Goal: Information Seeking & Learning: Learn about a topic

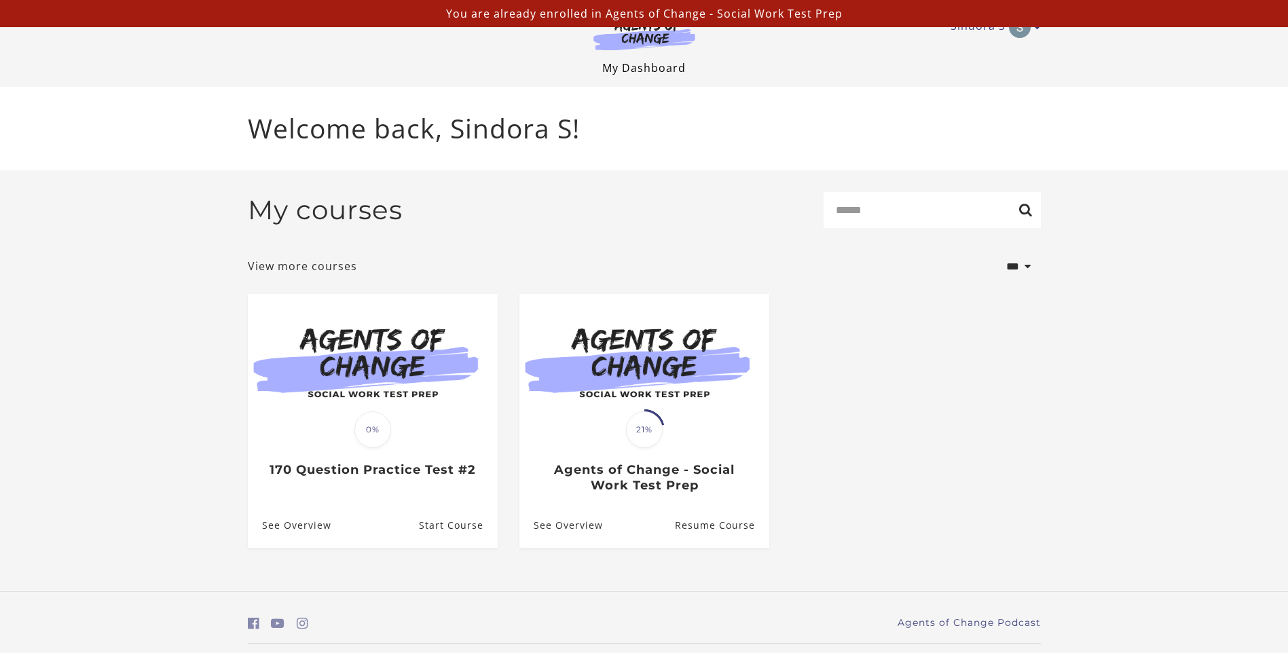
click at [660, 65] on link "My Dashboard" at bounding box center [644, 67] width 84 height 15
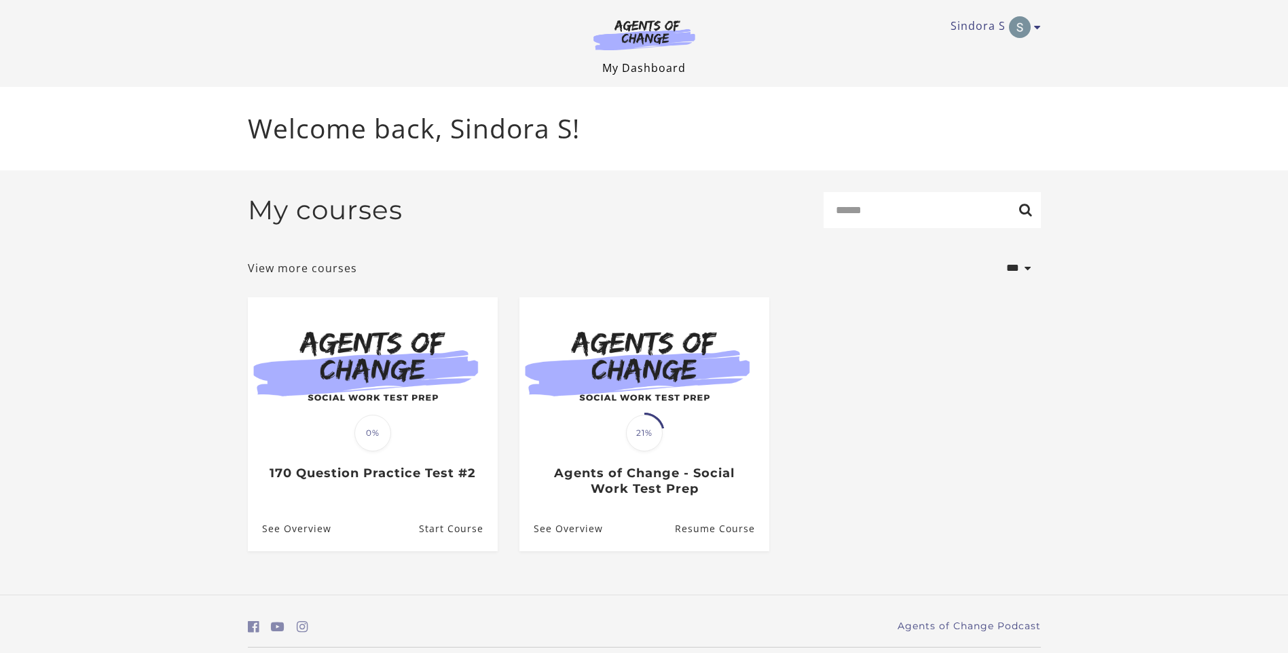
click at [637, 65] on link "My Dashboard" at bounding box center [644, 67] width 84 height 15
click at [636, 66] on link "My Dashboard" at bounding box center [644, 67] width 84 height 15
click at [666, 31] on img at bounding box center [644, 34] width 130 height 31
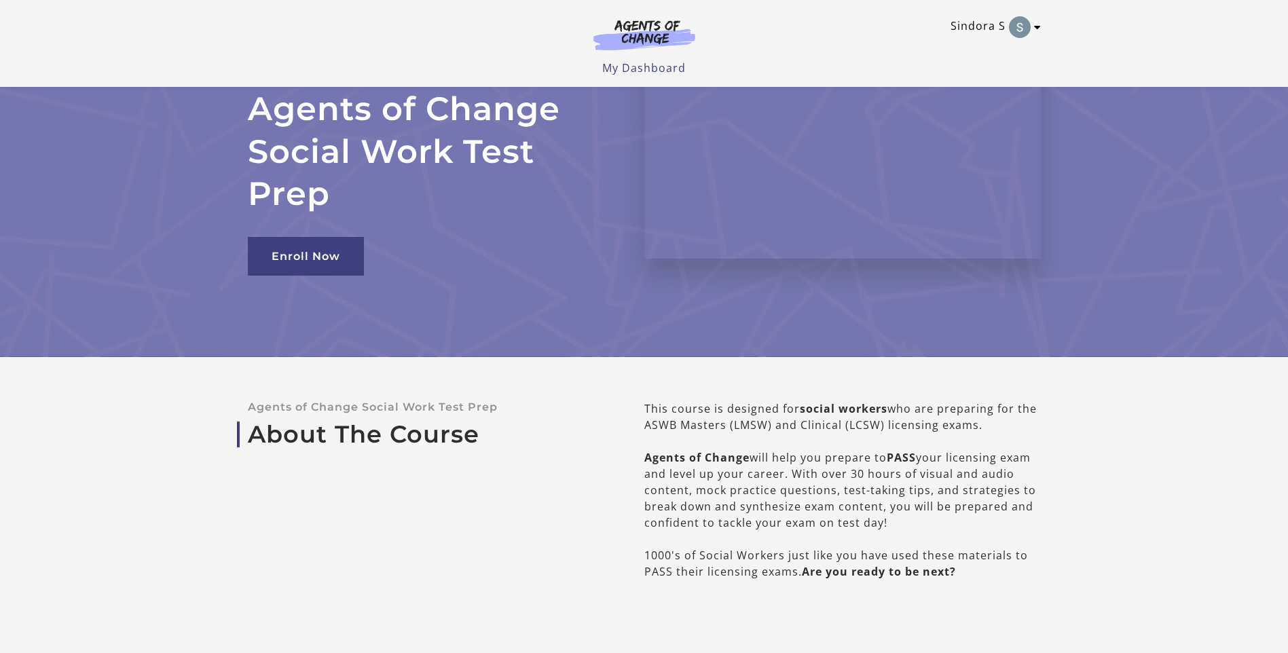
click at [1036, 26] on icon "Toggle menu" at bounding box center [1037, 27] width 7 height 11
click at [1002, 44] on link "My Account" at bounding box center [985, 49] width 120 height 23
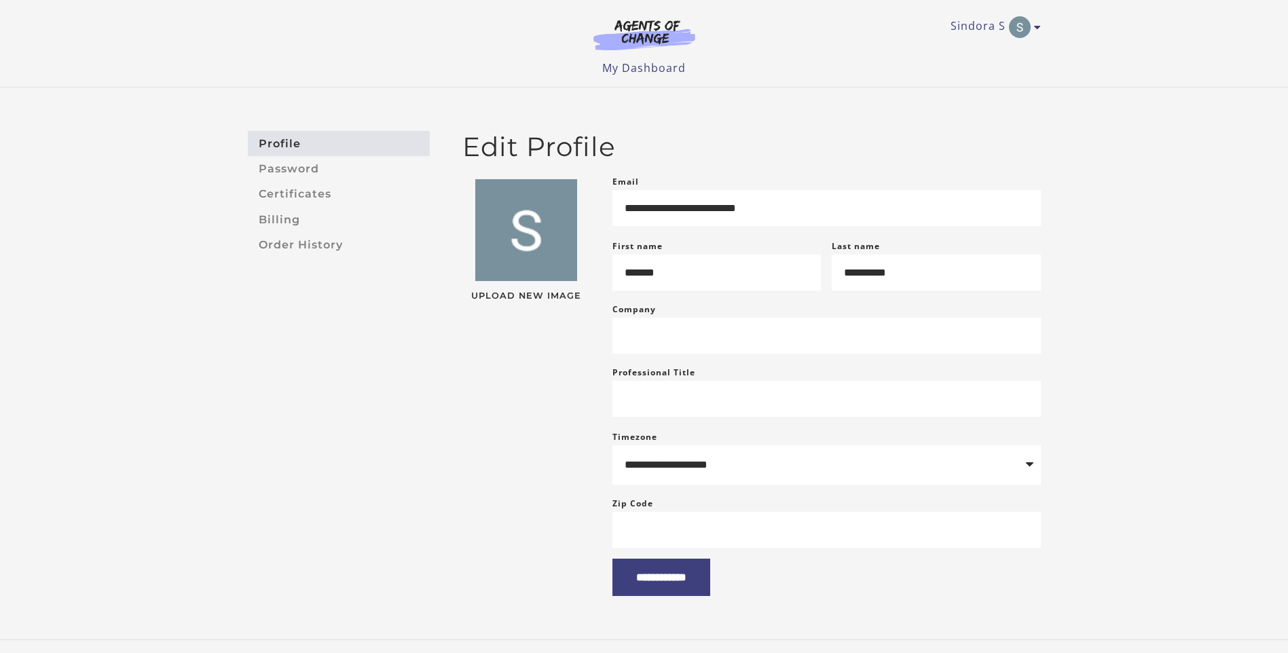
click at [347, 143] on link "Profile" at bounding box center [339, 143] width 182 height 25
click at [317, 196] on link "Certificates" at bounding box center [339, 194] width 182 height 25
click at [1032, 35] on link "Sindora S" at bounding box center [993, 27] width 84 height 22
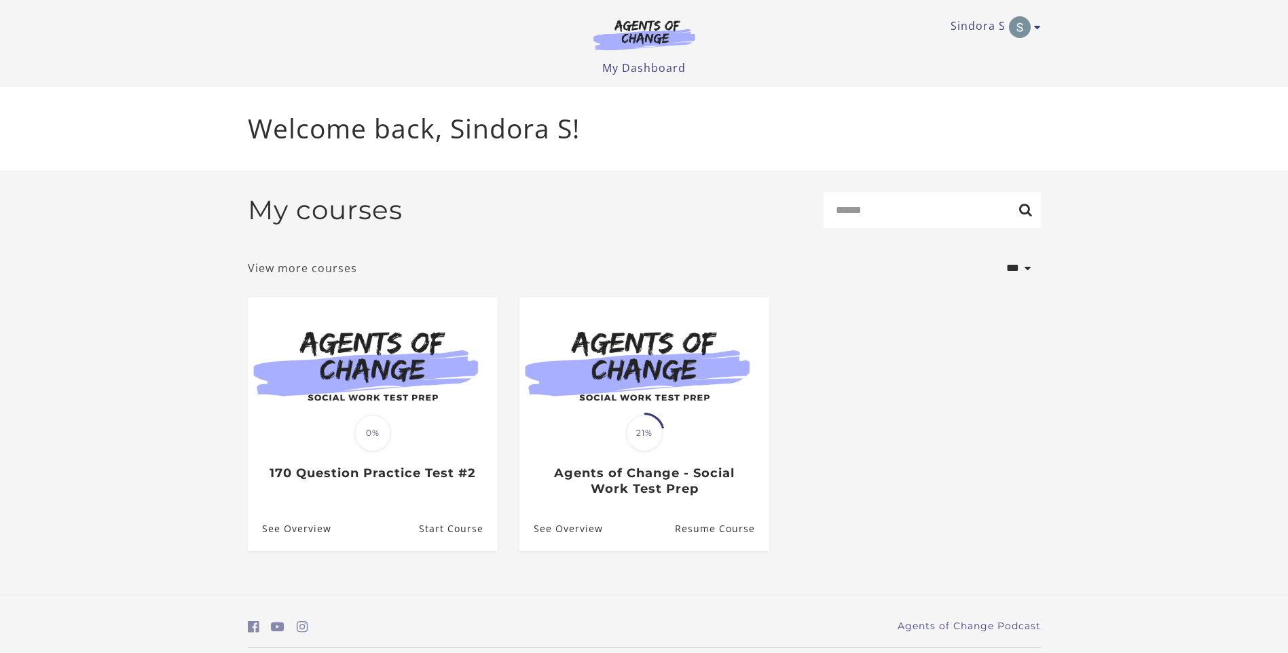
click at [321, 272] on link "View more courses" at bounding box center [302, 268] width 109 height 16
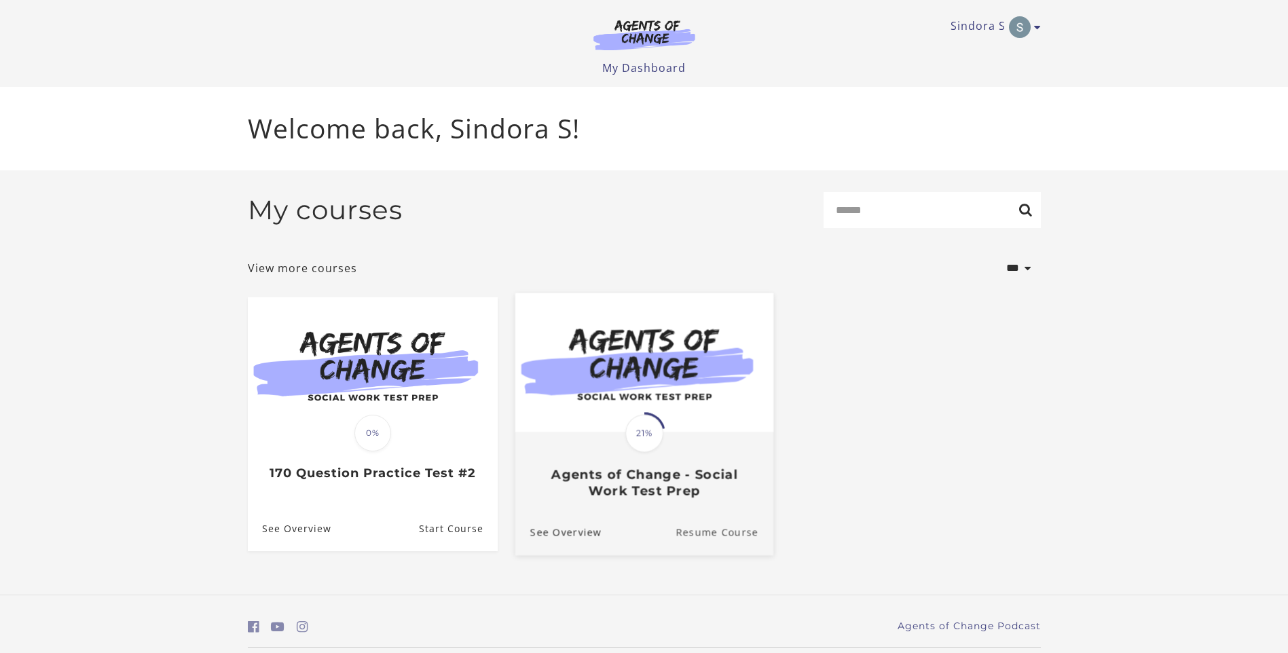
click at [727, 535] on link "Resume Course" at bounding box center [725, 533] width 98 height 46
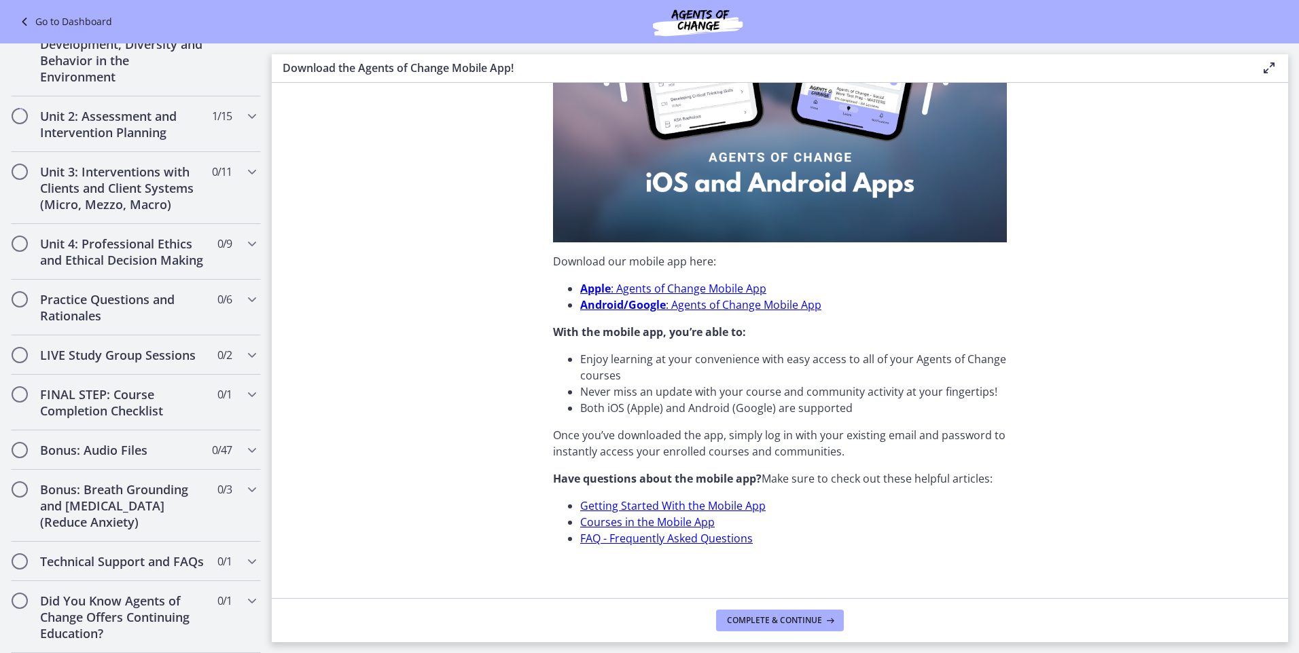
scroll to position [316, 0]
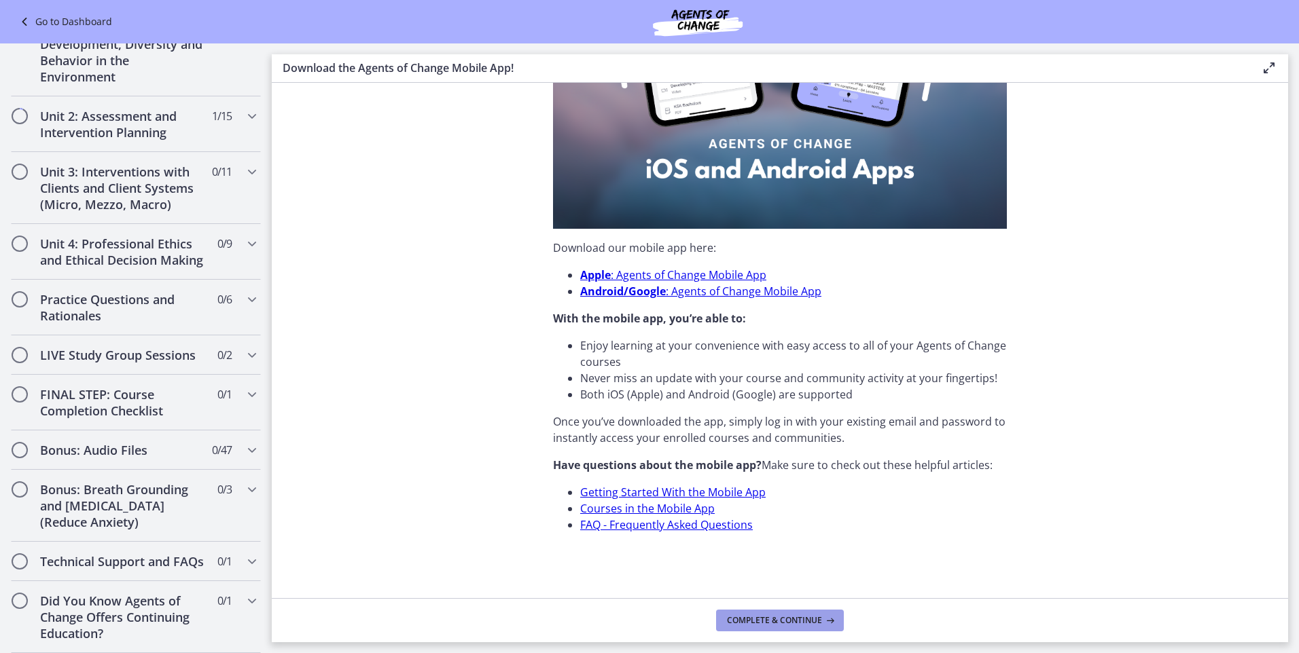
click at [759, 621] on span "Complete & continue" at bounding box center [774, 620] width 95 height 11
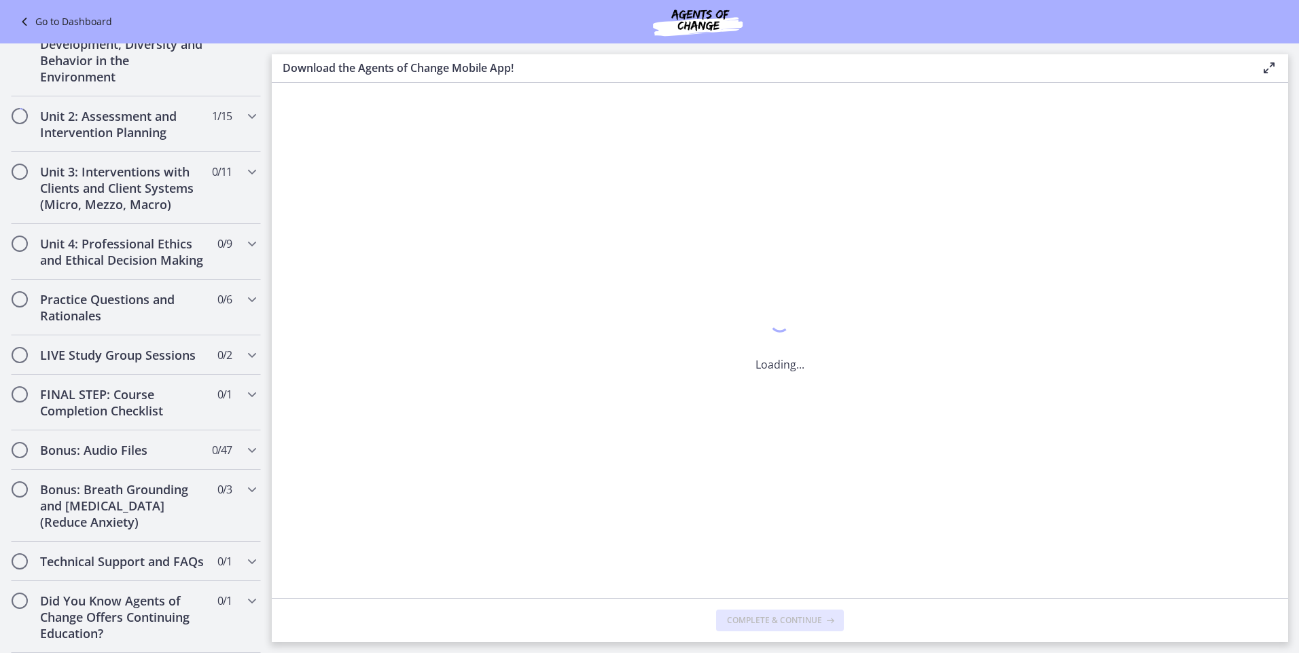
scroll to position [0, 0]
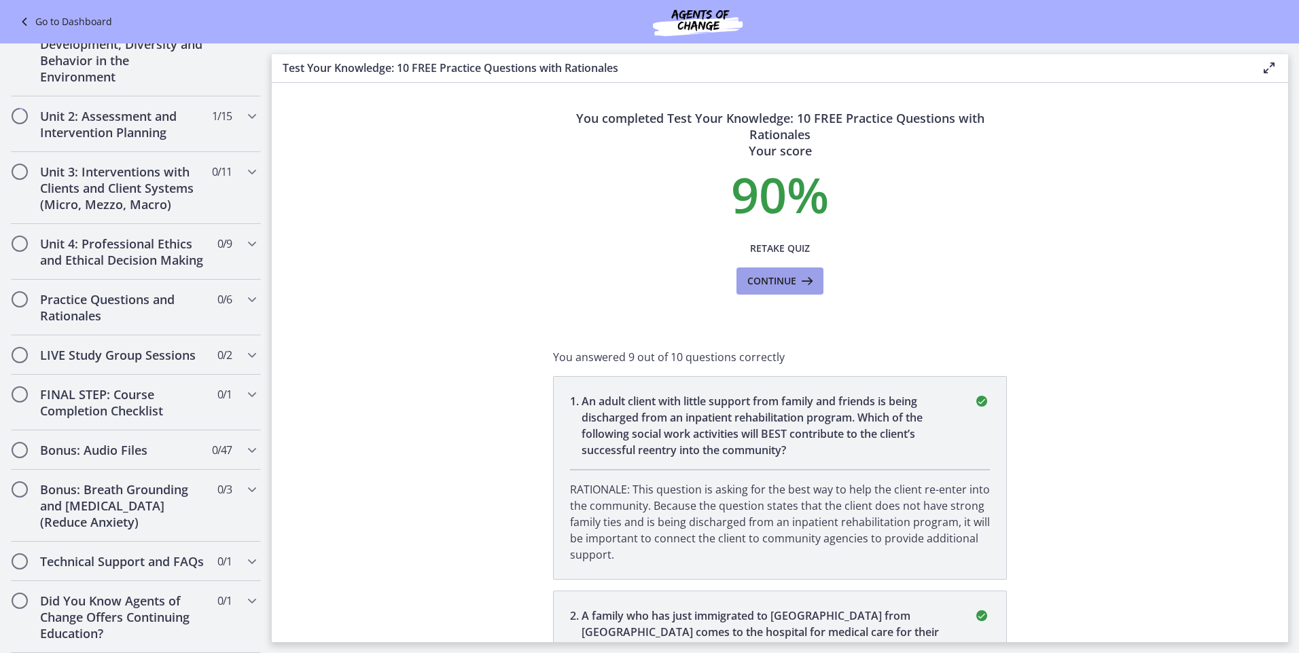
click at [748, 274] on span "Continue" at bounding box center [771, 281] width 49 height 16
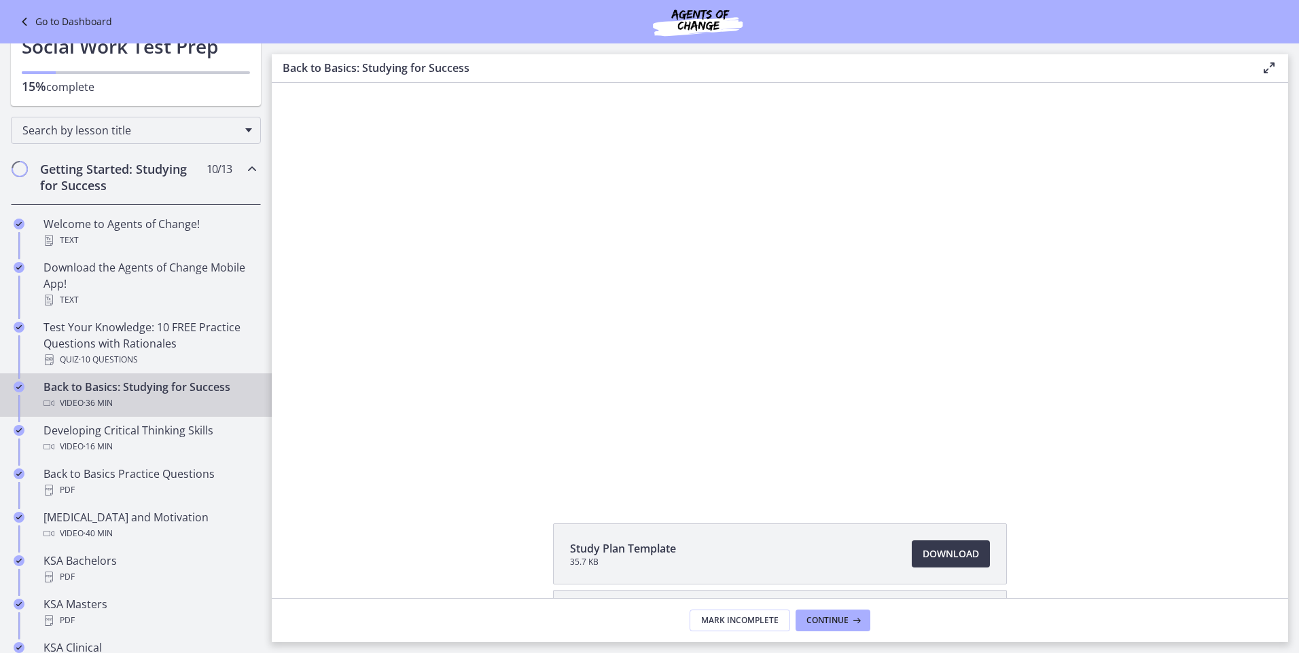
scroll to position [37, 0]
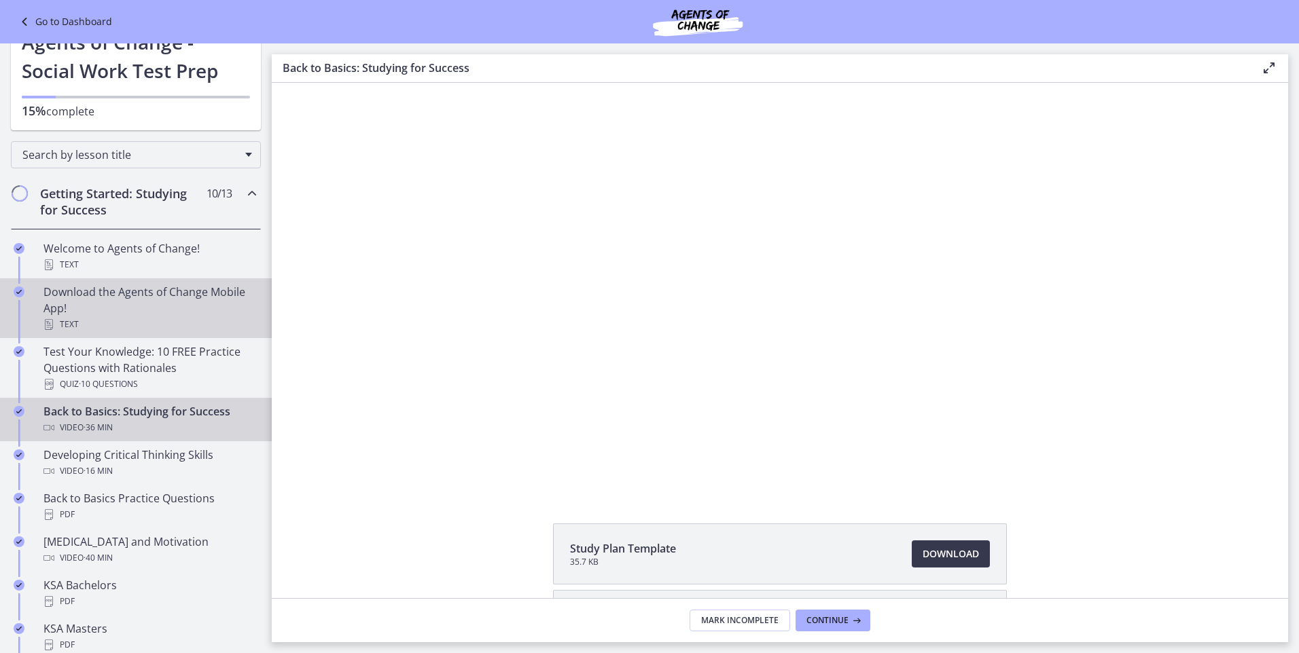
click at [135, 309] on div "Download the Agents of Change Mobile App! Text" at bounding box center [149, 308] width 212 height 49
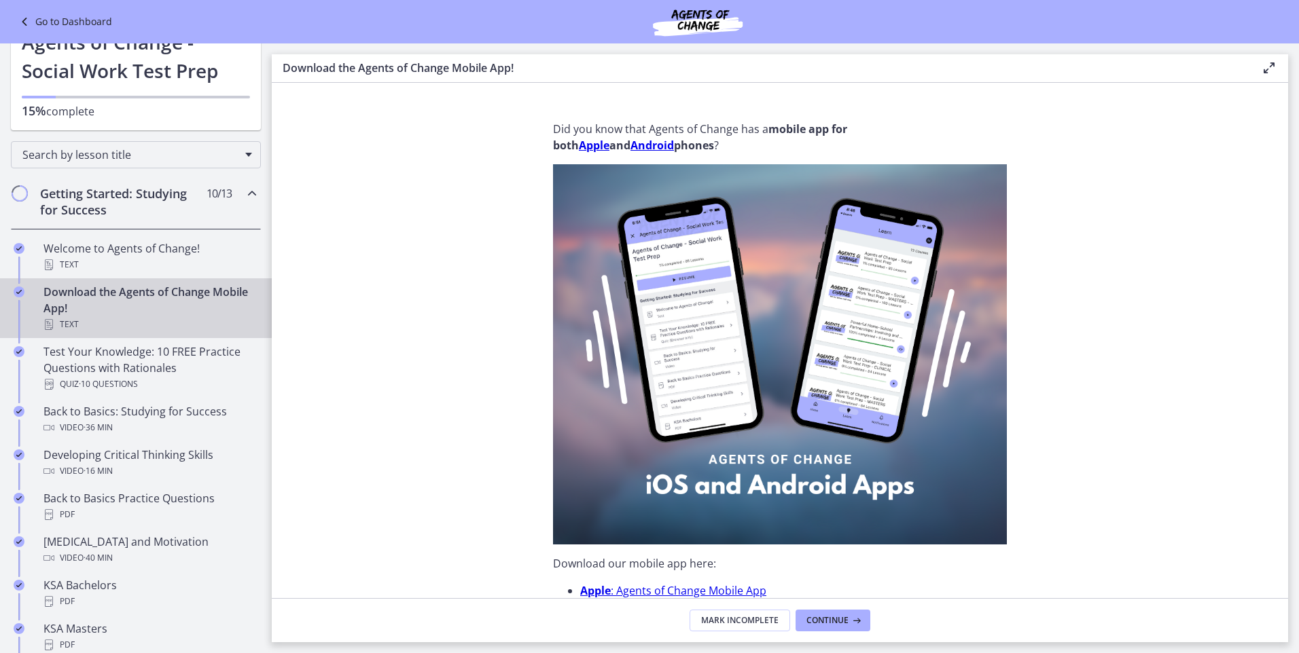
click at [135, 309] on div "Download the Agents of Change Mobile App! Text" at bounding box center [149, 308] width 212 height 49
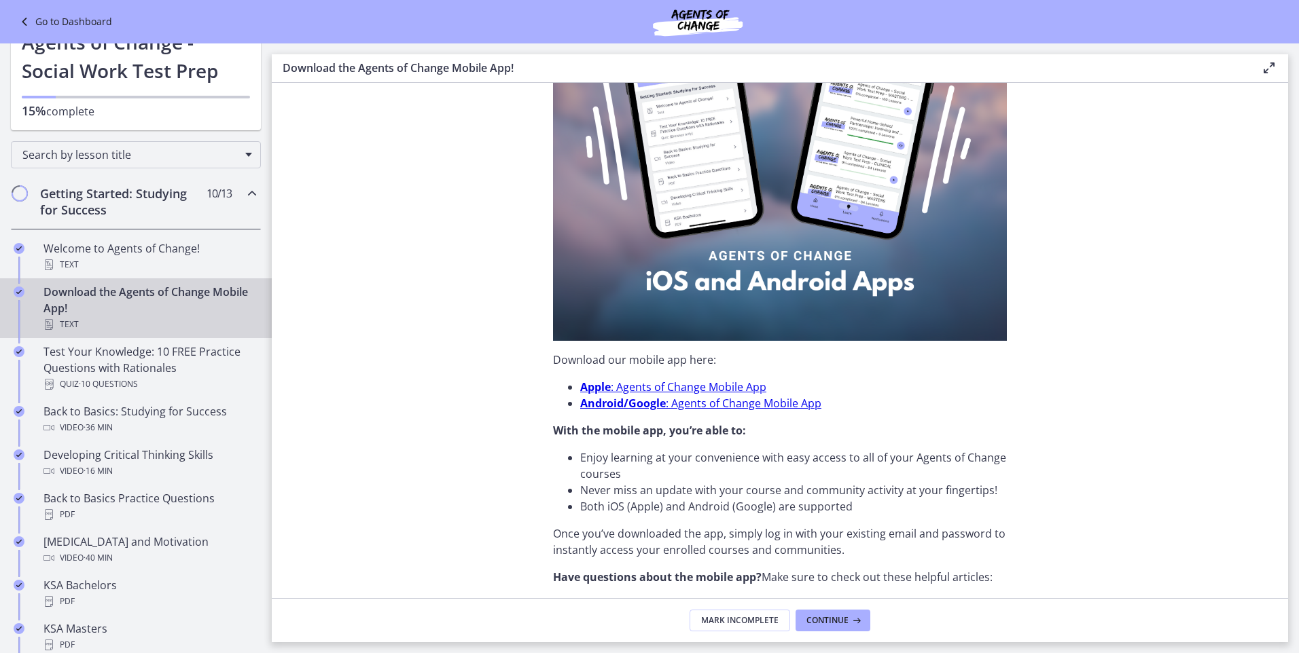
scroll to position [68, 0]
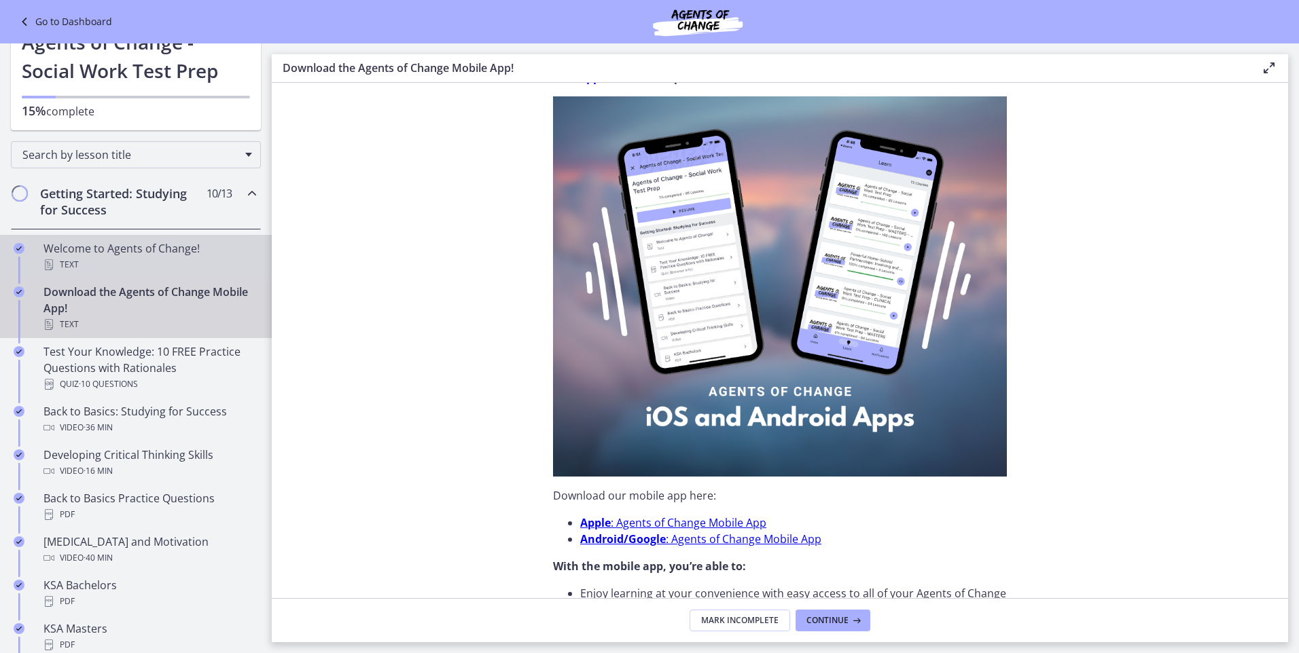
click at [156, 255] on div "Welcome to Agents of Change! Text" at bounding box center [149, 256] width 212 height 33
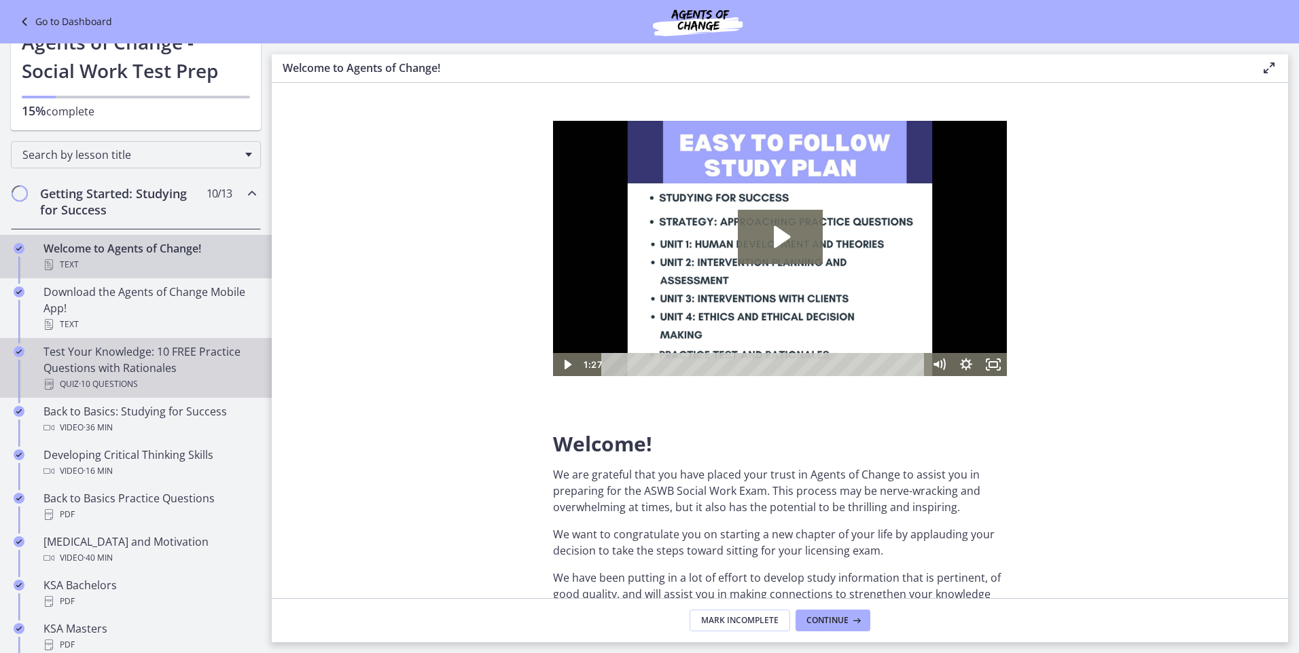
click at [141, 350] on div "Test Your Knowledge: 10 FREE Practice Questions with Rationales Quiz · 10 Quest…" at bounding box center [149, 368] width 212 height 49
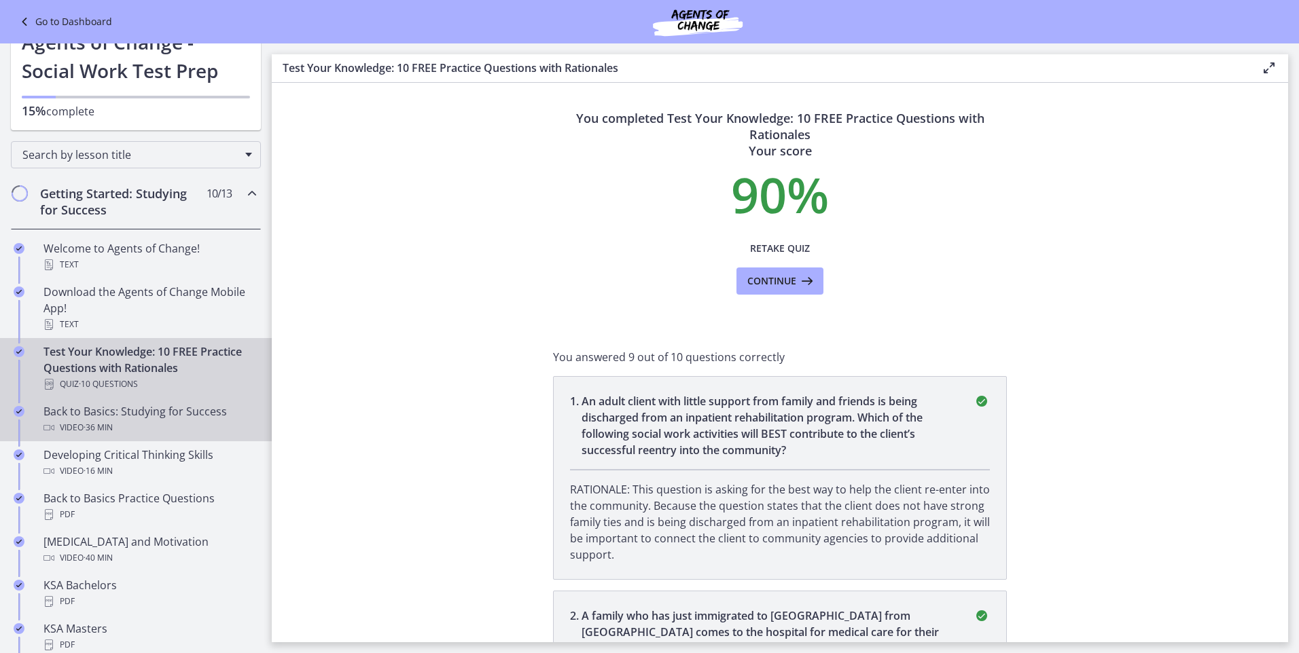
click at [136, 422] on div "Video · 36 min" at bounding box center [149, 428] width 212 height 16
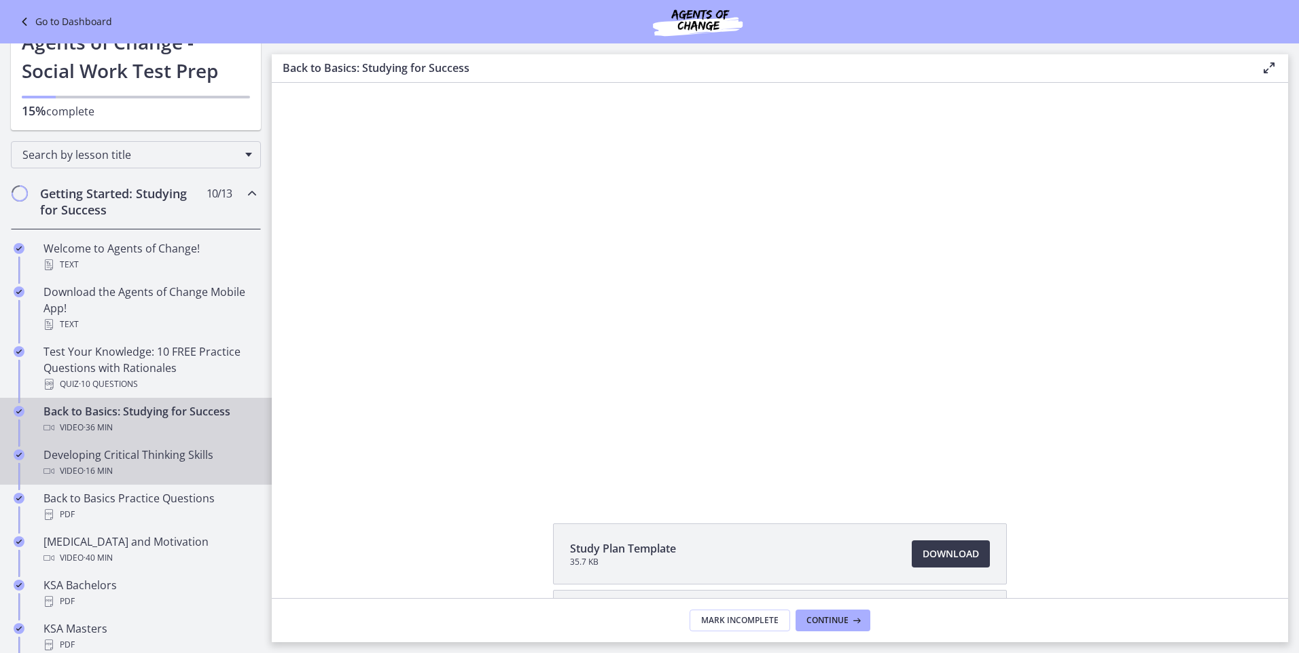
click at [153, 452] on div "Developing Critical Thinking Skills Video · 16 min" at bounding box center [149, 463] width 212 height 33
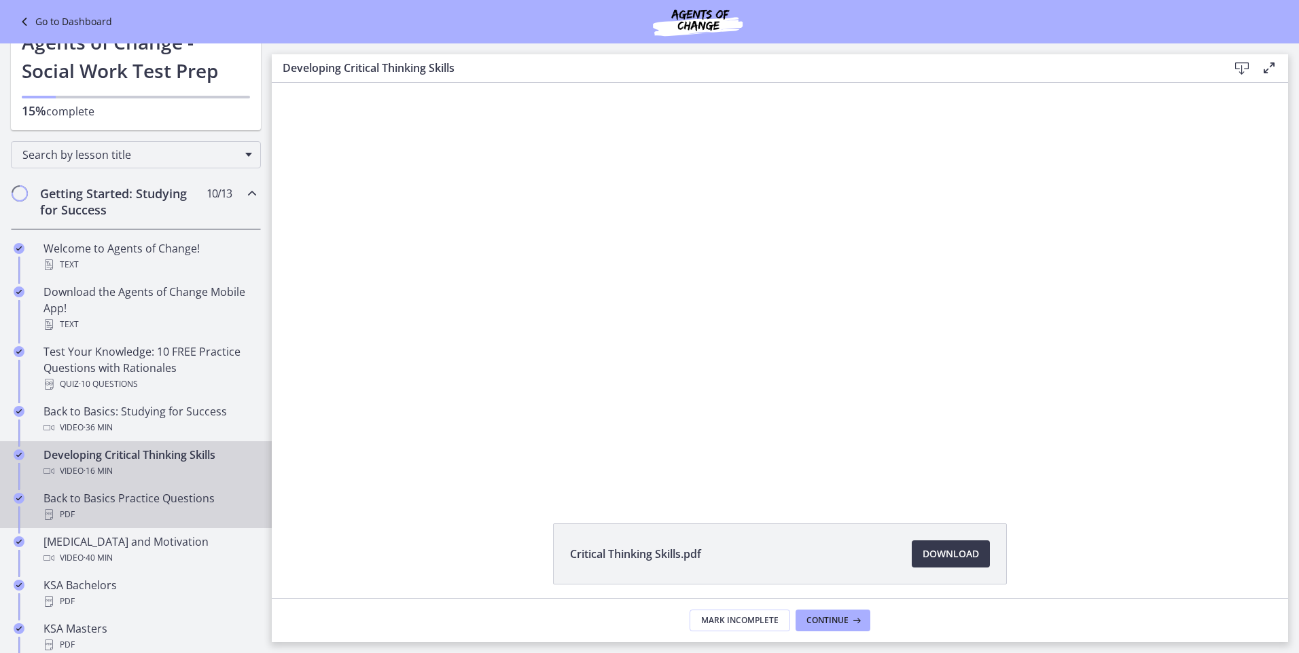
click at [146, 507] on div "PDF" at bounding box center [149, 515] width 212 height 16
